Goal: Communication & Community: Answer question/provide support

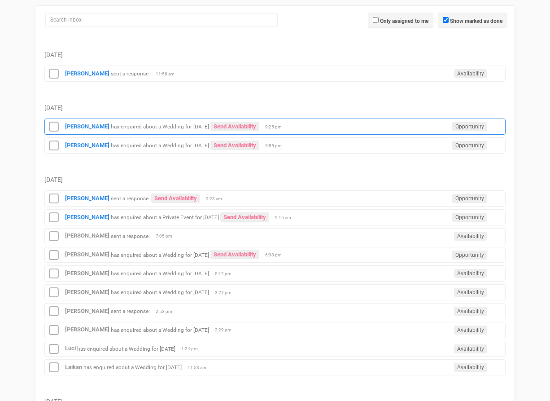
scroll to position [135, 0]
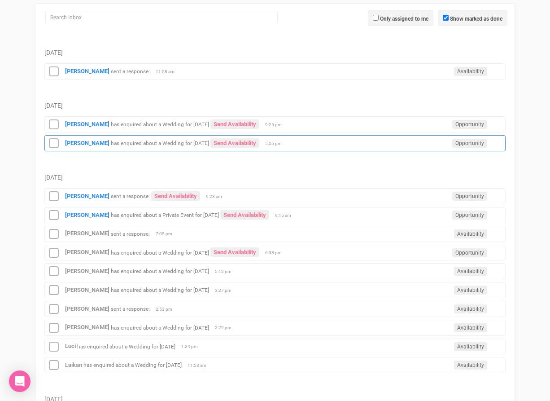
click at [319, 148] on div "[PERSON_NAME] has enquired about a Wedding for [DATE] Send Availability Opportu…" at bounding box center [274, 143] width 461 height 16
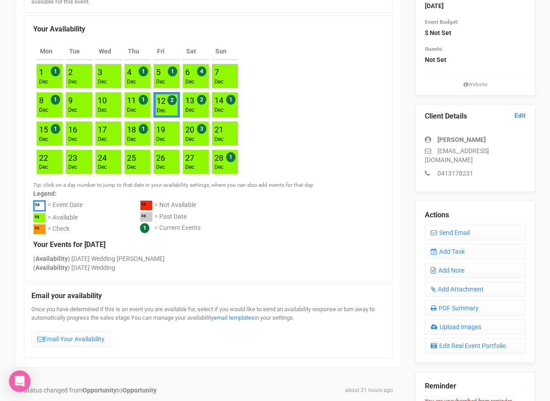
scroll to position [161, 0]
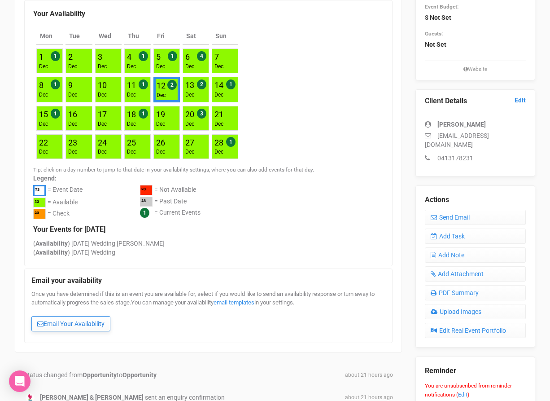
click at [92, 318] on link "Email Your Availability" at bounding box center [70, 323] width 79 height 15
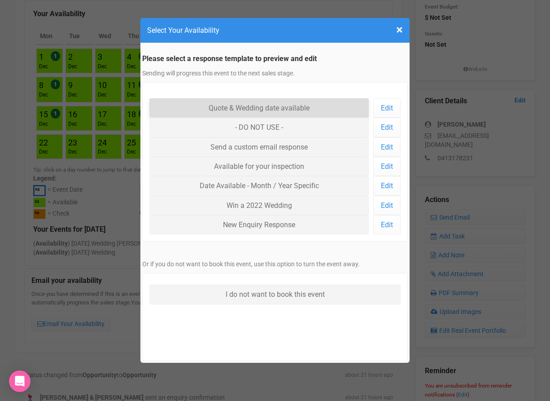
click at [246, 99] on link "Quote & Wedding date available" at bounding box center [259, 107] width 220 height 19
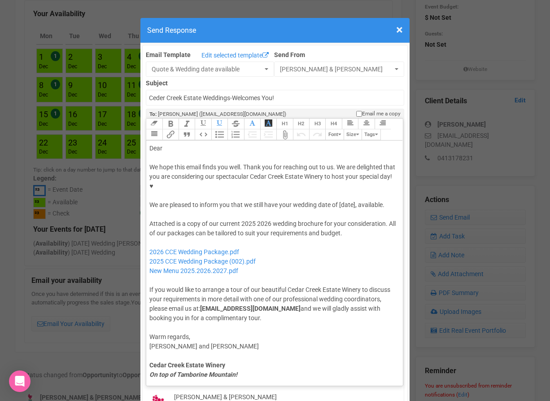
click at [173, 144] on div "Dear" at bounding box center [272, 148] width 247 height 9
click at [399, 29] on span "×" at bounding box center [399, 29] width 7 height 15
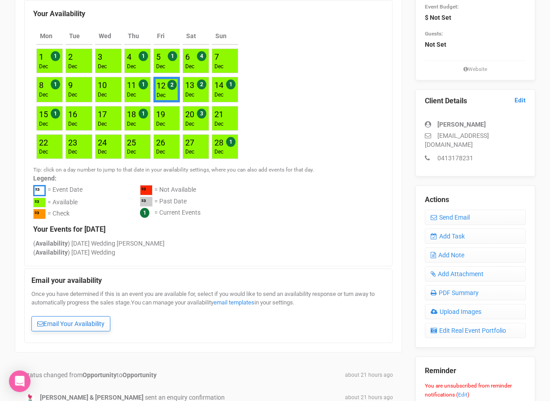
click at [62, 319] on link "Email Your Availability" at bounding box center [70, 323] width 79 height 15
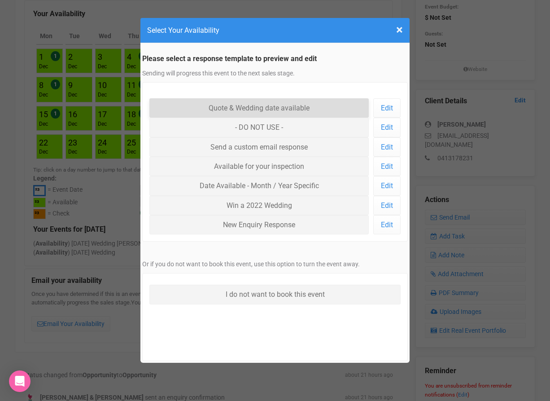
click at [279, 108] on link "Quote & Wedding date available" at bounding box center [259, 107] width 220 height 19
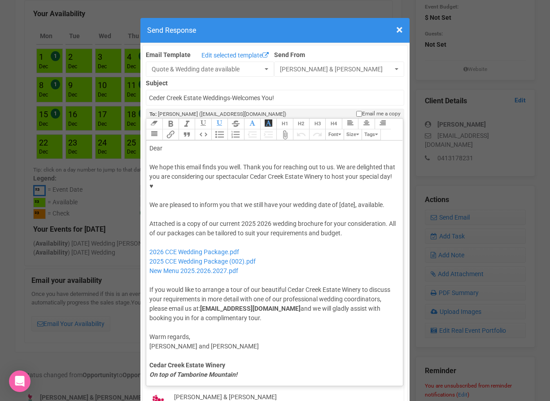
click at [176, 144] on div "Dear" at bounding box center [272, 148] width 247 height 9
click at [349, 176] on div "We hope this email finds you well. Thank you for reaching out to us. We are del…" at bounding box center [272, 186] width 247 height 47
click at [347, 176] on div "We hope this email finds you well. Thank you for reaching out to us. We are del…" at bounding box center [272, 186] width 247 height 47
click at [220, 144] on div "Dear" at bounding box center [272, 148] width 247 height 9
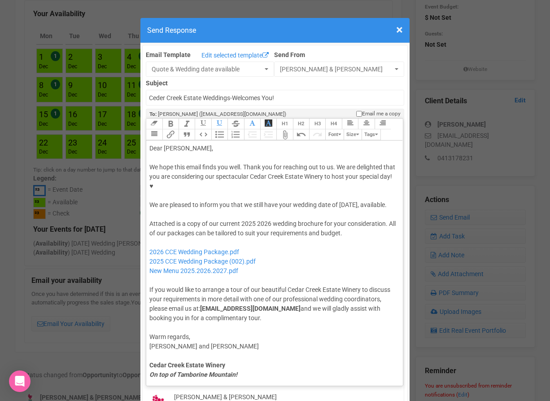
click at [262, 219] on div "Attached is a copy of our current 2025 2026 wedding brochure for your considera…" at bounding box center [272, 271] width 247 height 104
drag, startPoint x: 252, startPoint y: 234, endPoint x: 151, endPoint y: 230, distance: 101.1
click at [151, 230] on div "Attached is a copy of our current 2025 wedding brochure for your consideration.…" at bounding box center [272, 271] width 247 height 104
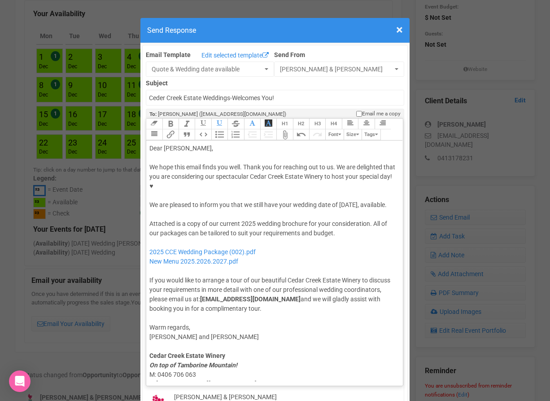
click at [219, 210] on div at bounding box center [272, 214] width 247 height 9
click at [261, 188] on div "We hope this email finds you well. Thank you for reaching out to us. We are del…" at bounding box center [272, 186] width 247 height 47
click at [354, 219] on div "Attached is a copy of our current 2025 wedding brochure for your consideration.…" at bounding box center [272, 266] width 247 height 94
paste trix-editor "<lor>Ipsu Dolorsit,</ame><con><adipis>&elit;</seddoe></tem><inc>Ut labo etdo ma…"
click at [206, 182] on div "We hope this email finds you well. Thank you for reaching out to us. We are del…" at bounding box center [272, 186] width 247 height 47
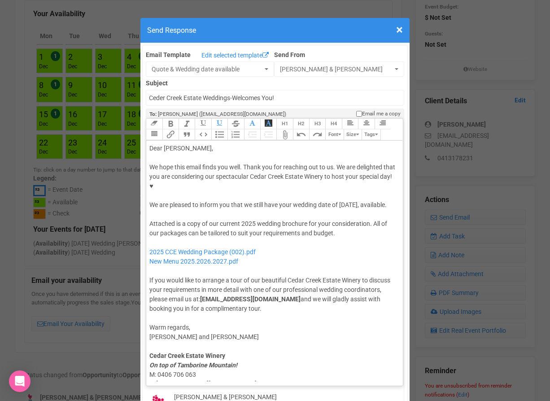
click at [343, 219] on div "Attached is a copy of our current 2025 wedding brochure for your consideration.…" at bounding box center [272, 266] width 247 height 94
paste trix-editor "we are also currently offering a Winter Special and a Midweek Special, which we…"
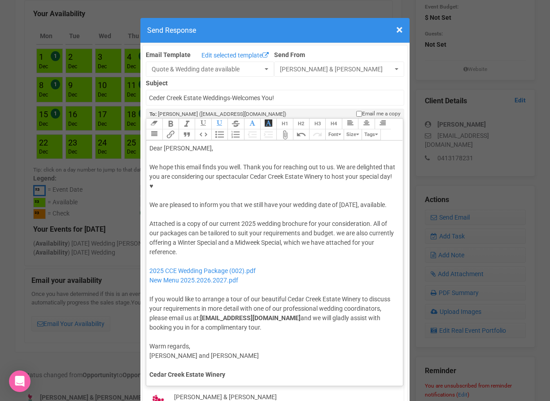
click at [341, 219] on div "Attached is a copy of our current 2025 wedding brochure for your consideration.…" at bounding box center [272, 275] width 247 height 113
click at [392, 227] on div "Attached is a copy of our current 2025 wedding brochure for your consideration.…" at bounding box center [272, 275] width 247 height 113
click at [228, 224] on div "Attached is a copy of our current 2025 wedding brochure for your consideration.…" at bounding box center [272, 275] width 247 height 113
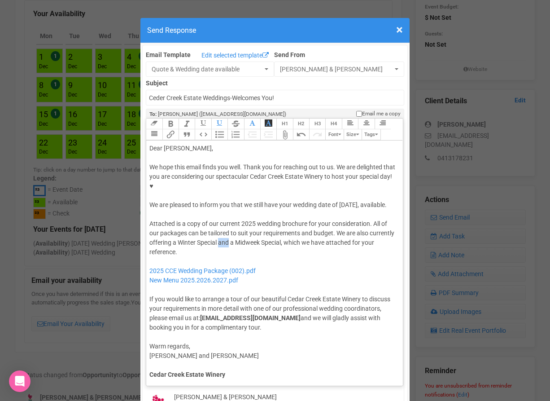
click at [228, 224] on div "Attached is a copy of our current 2025 wedding brochure for your consideration.…" at bounding box center [272, 275] width 247 height 113
drag, startPoint x: 229, startPoint y: 224, endPoint x: 174, endPoint y: 224, distance: 55.2
click at [174, 224] on div "Attached is a copy of our current 2025 wedding brochure for your consideration.…" at bounding box center [272, 275] width 247 height 113
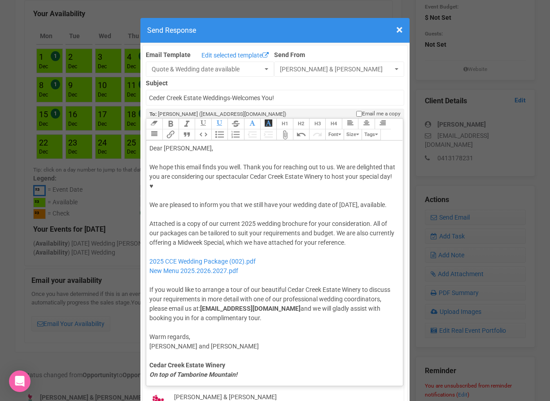
type trix-editor "<lor>Ipsu Dolorsit,</ame><con><adipis>&elit;</seddoe></tem><inc>Ut labo etdo ma…"
click at [322, 219] on div "Attached is a copy of our current 2025 wedding brochure for your consideration.…" at bounding box center [272, 271] width 247 height 104
click at [388, 228] on div "Attached is a copy of our current 2025 wedding brochure for your consideration.…" at bounding box center [272, 271] width 247 height 104
click at [286, 129] on button "Attach Files" at bounding box center [285, 134] width 16 height 11
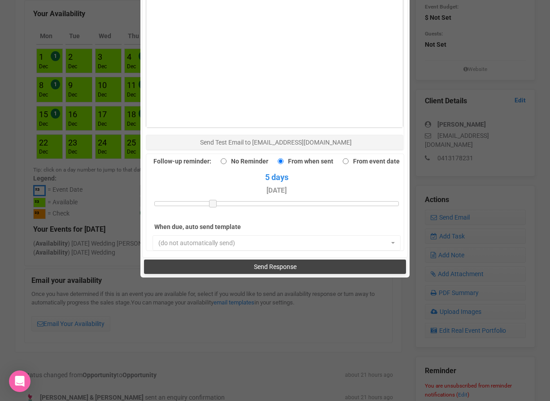
scroll to position [616, 0]
click at [260, 264] on span "Send Response" at bounding box center [275, 267] width 43 height 7
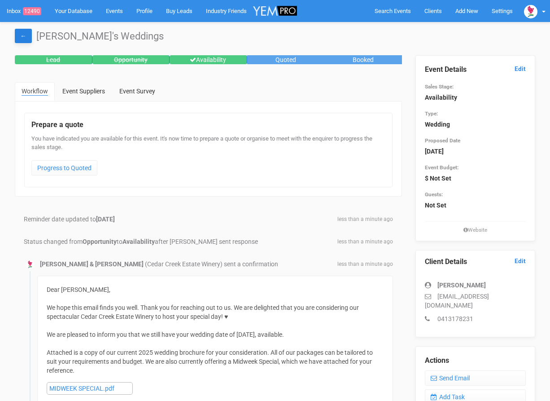
click at [24, 35] on link "←" at bounding box center [23, 36] width 17 height 14
